Goal: Task Accomplishment & Management: Use online tool/utility

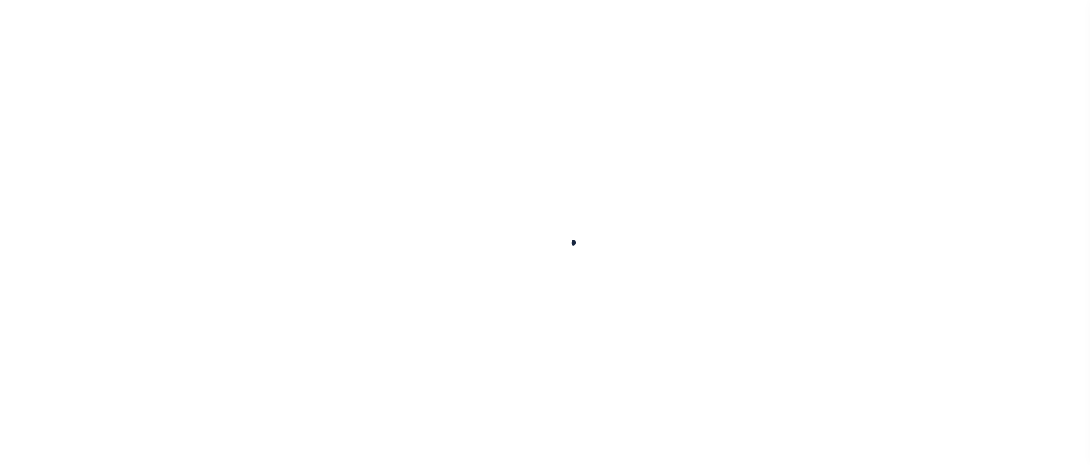
scroll to position [115, 0]
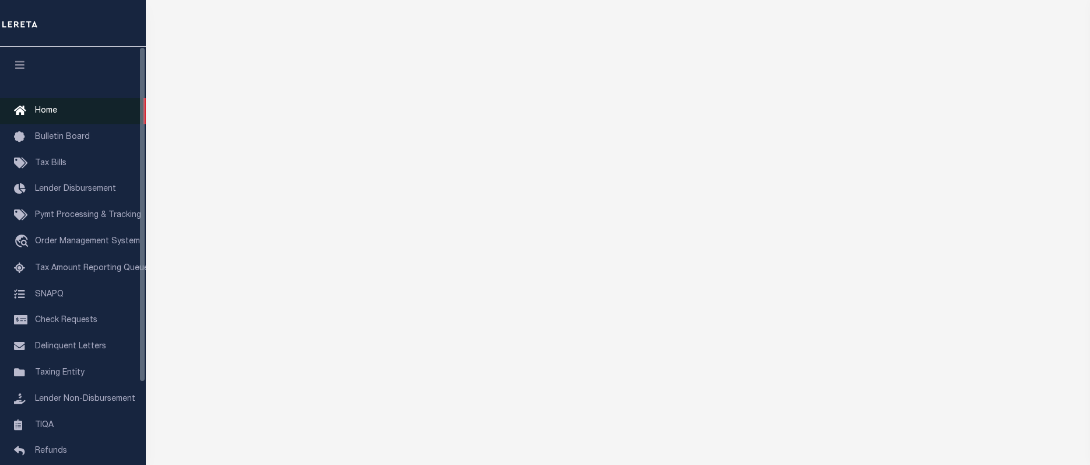
click at [45, 114] on span "Home" at bounding box center [46, 111] width 22 height 8
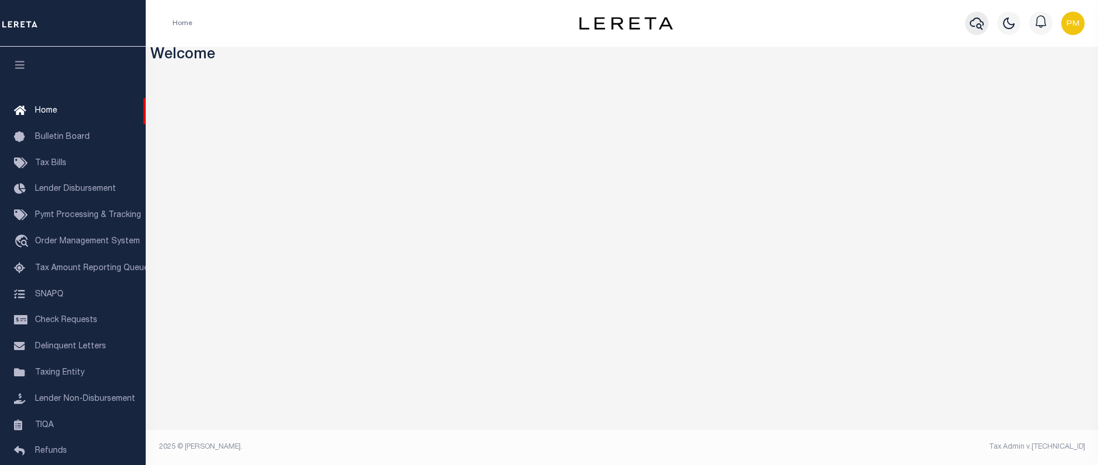
click at [974, 22] on icon "button" at bounding box center [977, 23] width 14 height 14
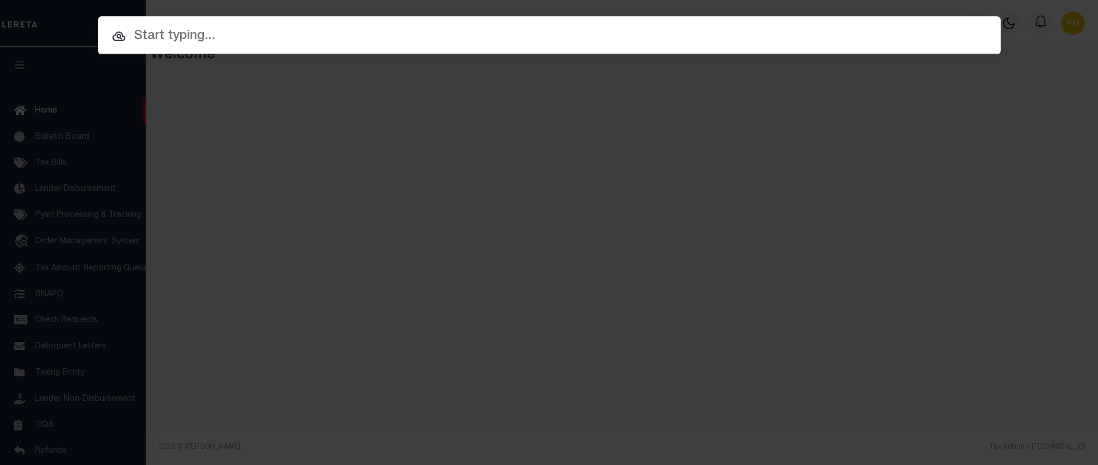
click at [144, 35] on input "text" at bounding box center [549, 36] width 903 height 20
paste input "5100006214-00001"
type input "5100006214-00001"
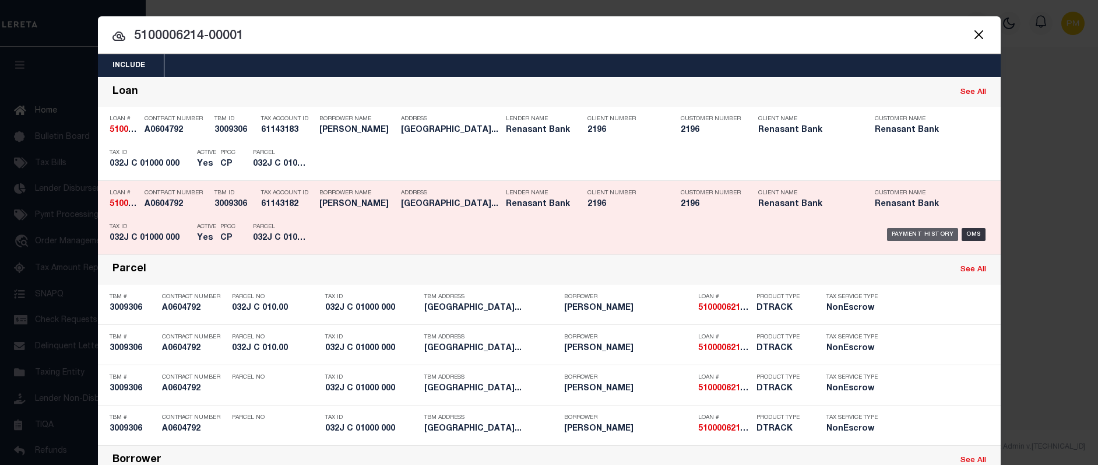
click at [915, 235] on div "Payment History" at bounding box center [923, 234] width 72 height 13
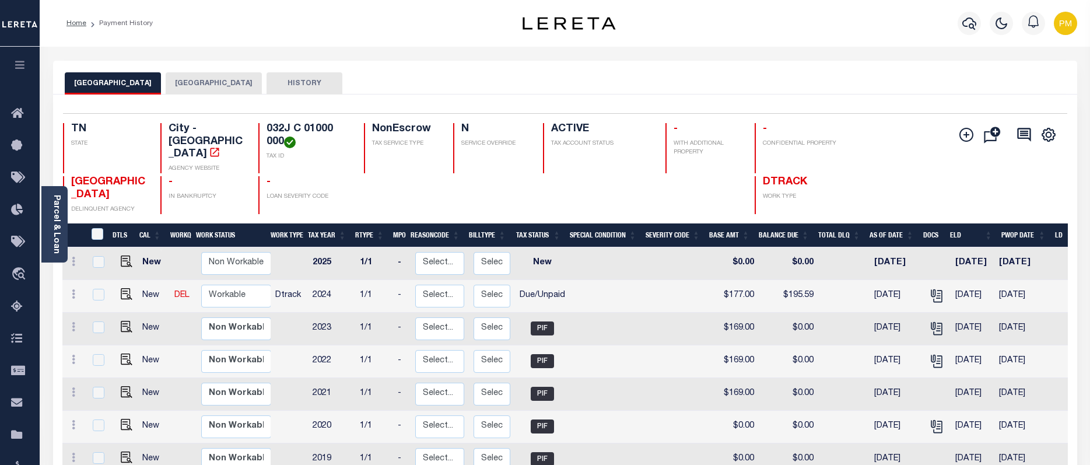
click at [192, 83] on button "[GEOGRAPHIC_DATA]" at bounding box center [214, 83] width 96 height 22
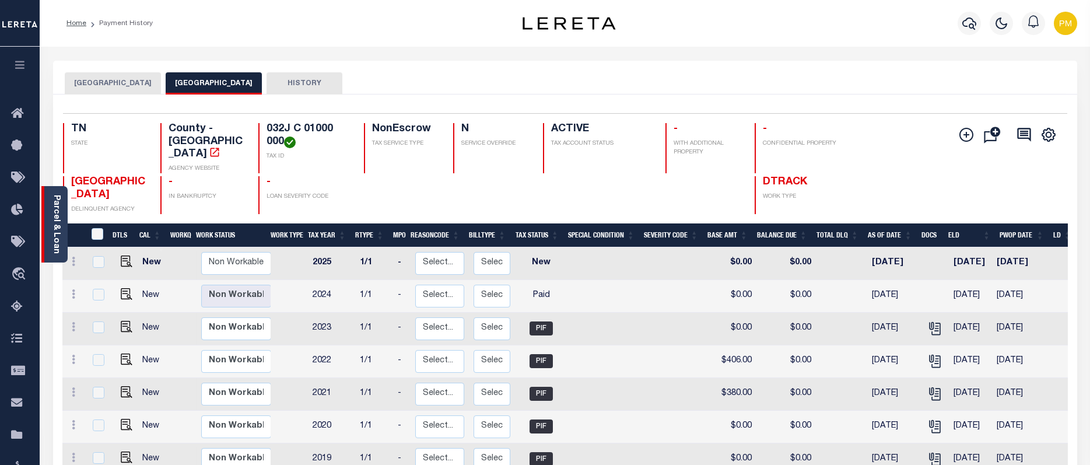
click at [53, 221] on link "Parcel & Loan" at bounding box center [56, 224] width 8 height 59
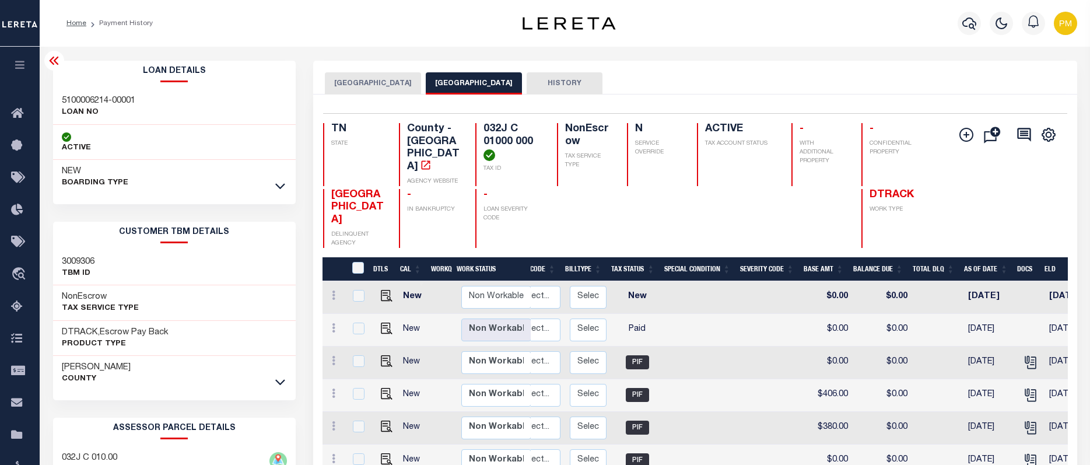
click at [356, 82] on button "[GEOGRAPHIC_DATA]" at bounding box center [373, 83] width 96 height 22
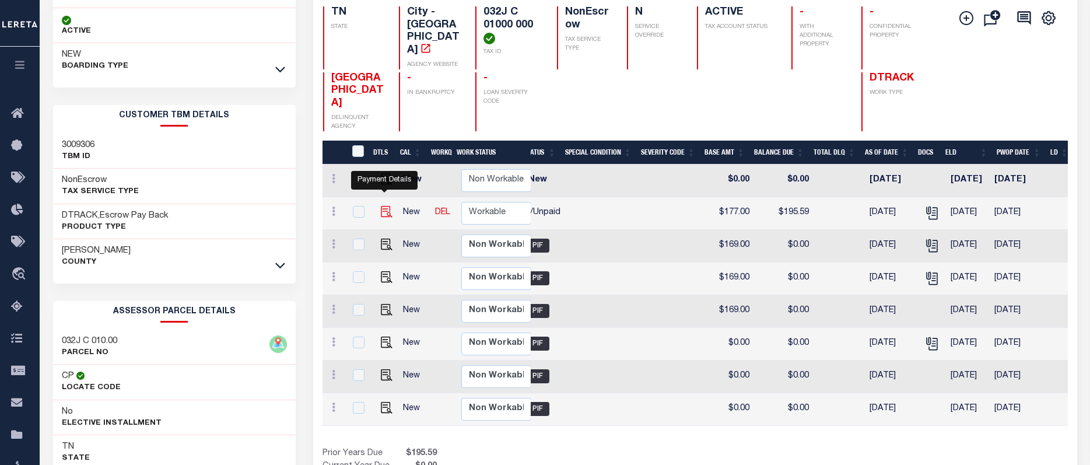
click at [387, 206] on img "" at bounding box center [387, 212] width 12 height 12
checkbox input "true"
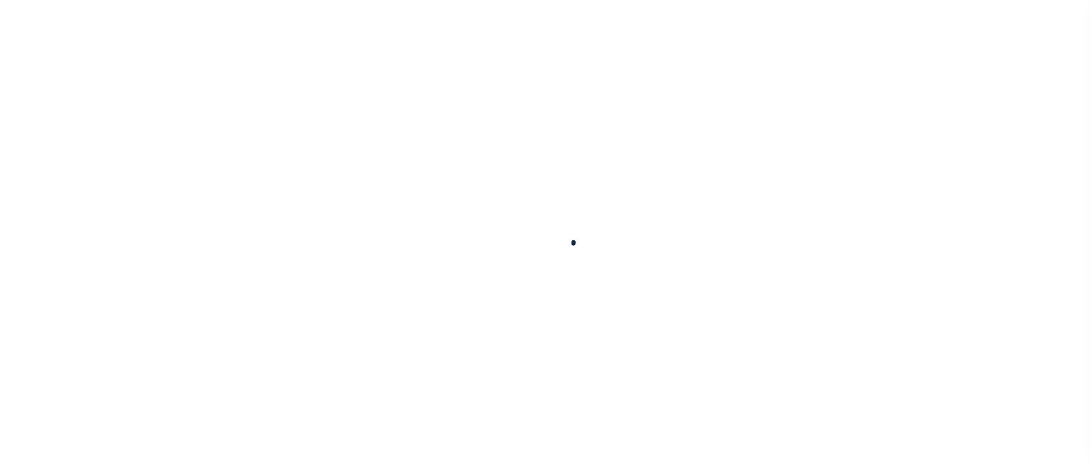
checkbox input "false"
type input "[DATE]"
select select "DUE"
type input "$177"
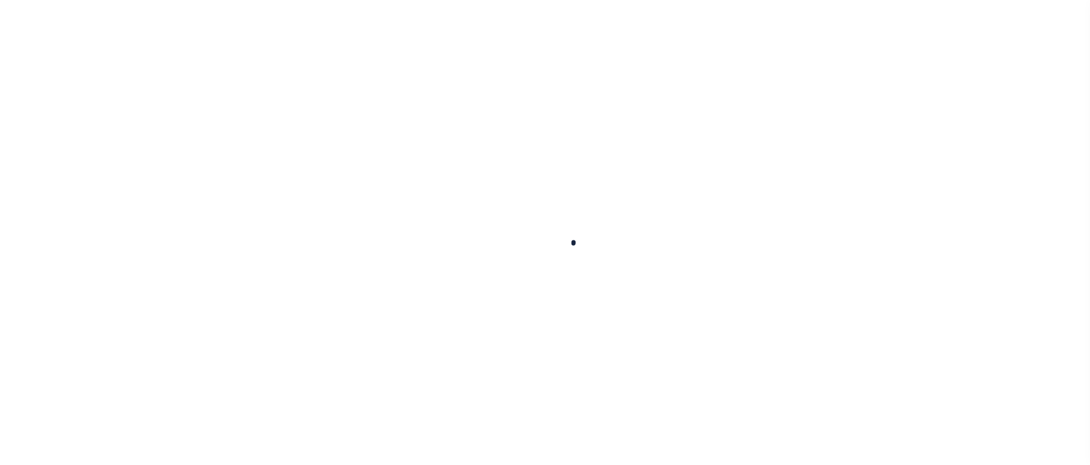
type input "$18.59"
type input "$195.59"
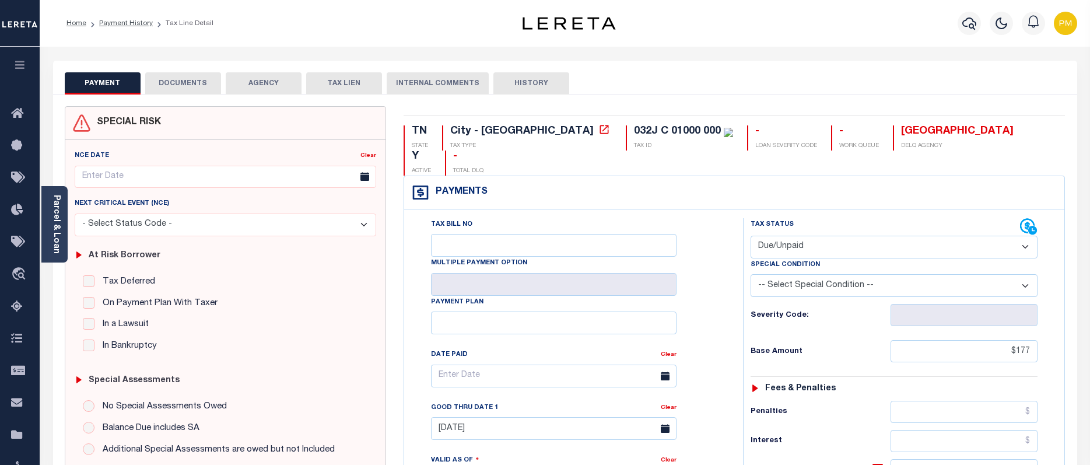
drag, startPoint x: 1025, startPoint y: 220, endPoint x: 1016, endPoint y: 224, distance: 9.9
click at [1025, 236] on select "- Select Status Code - Open Due/Unpaid Paid Incomplete No Tax Due Internal Refu…" at bounding box center [893, 247] width 287 height 23
select select "NTX"
click at [750, 236] on select "- Select Status Code - Open Due/Unpaid Paid Incomplete No Tax Due Internal Refu…" at bounding box center [893, 247] width 287 height 23
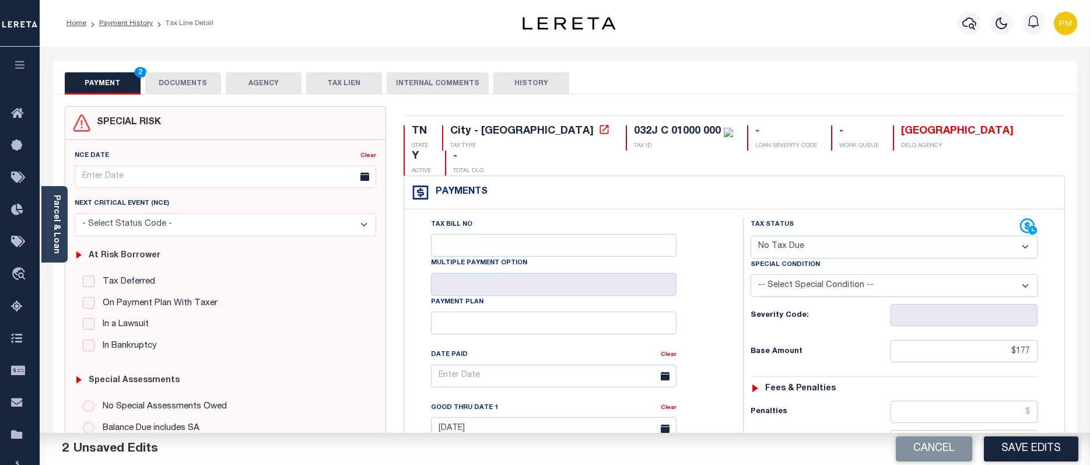
click at [1023, 274] on select "-- Select Special Condition -- 3RD PARTY TAX LIEN AGENCY TAX LIEN (A.K.A Inside…" at bounding box center [893, 285] width 287 height 23
click at [1029, 236] on select "- Select Status Code - Open Due/Unpaid Paid Incomplete No Tax Due Internal Refu…" at bounding box center [893, 247] width 287 height 23
click at [1027, 236] on select "- Select Status Code - Open Due/Unpaid Paid Incomplete No Tax Due Internal Refu…" at bounding box center [893, 247] width 287 height 23
click at [933, 448] on button "Cancel" at bounding box center [933, 448] width 76 height 25
type input "[DATE]"
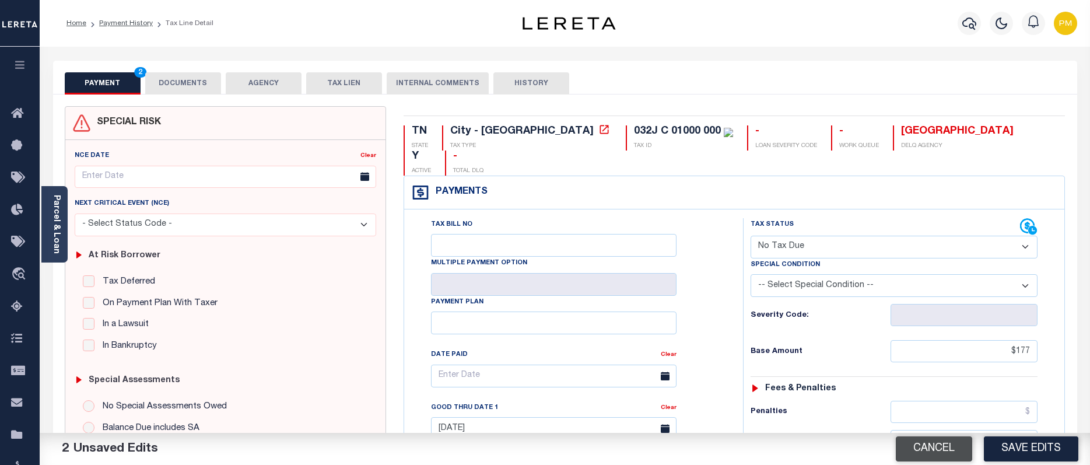
select select "DUE"
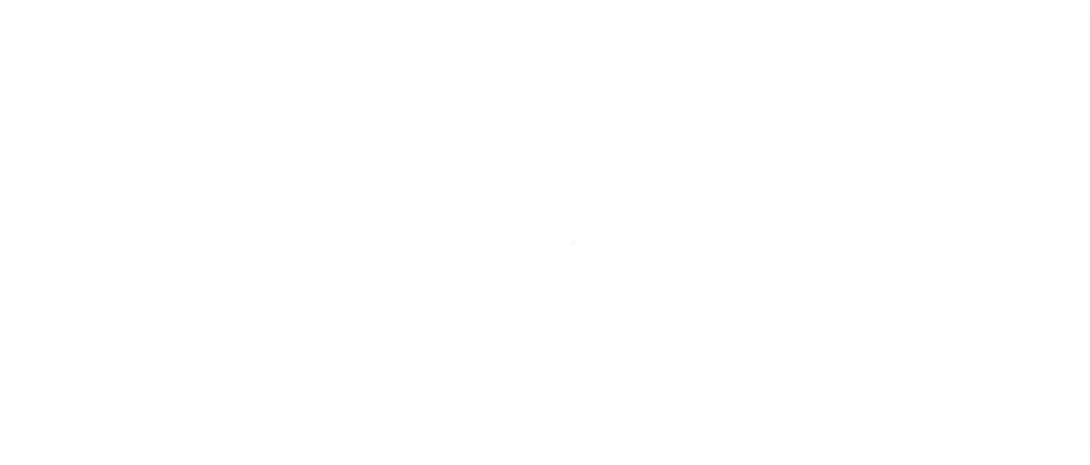
select select "DUE"
